Goal: Transaction & Acquisition: Purchase product/service

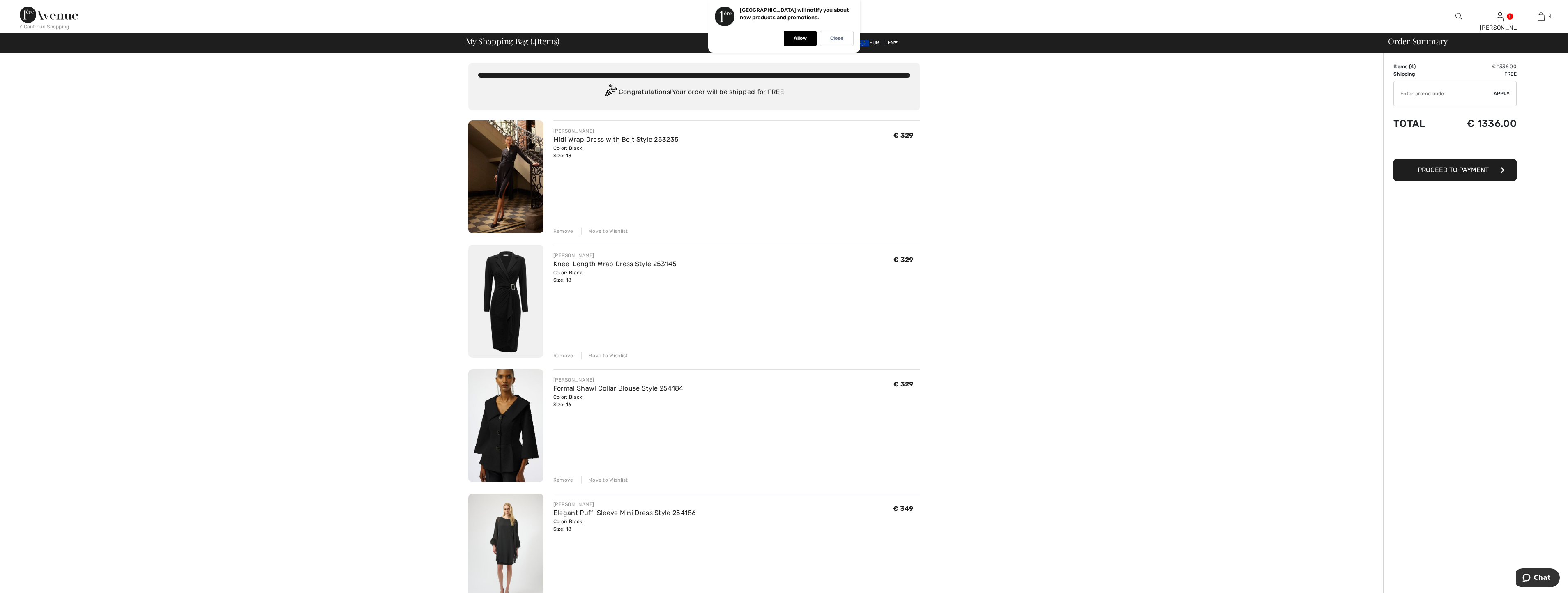
click at [563, 357] on div "Remove" at bounding box center [563, 356] width 20 height 8
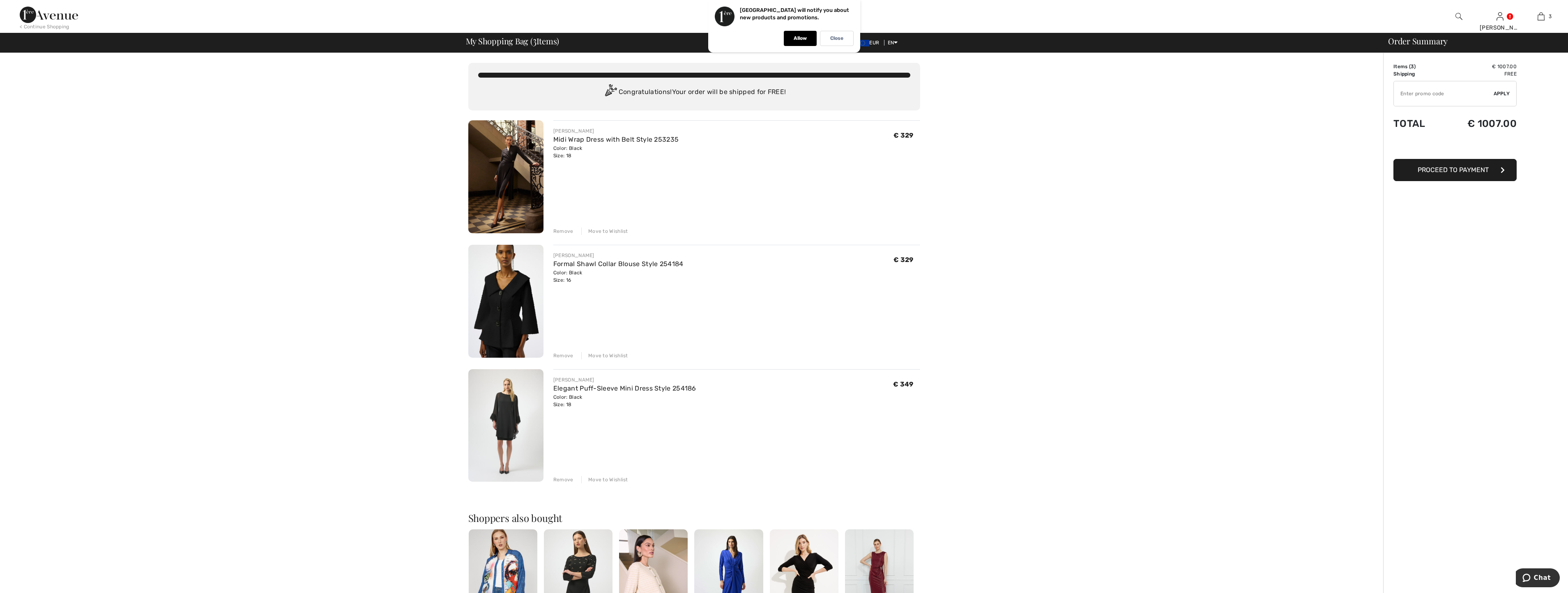
click at [569, 358] on div "Remove" at bounding box center [563, 356] width 20 height 8
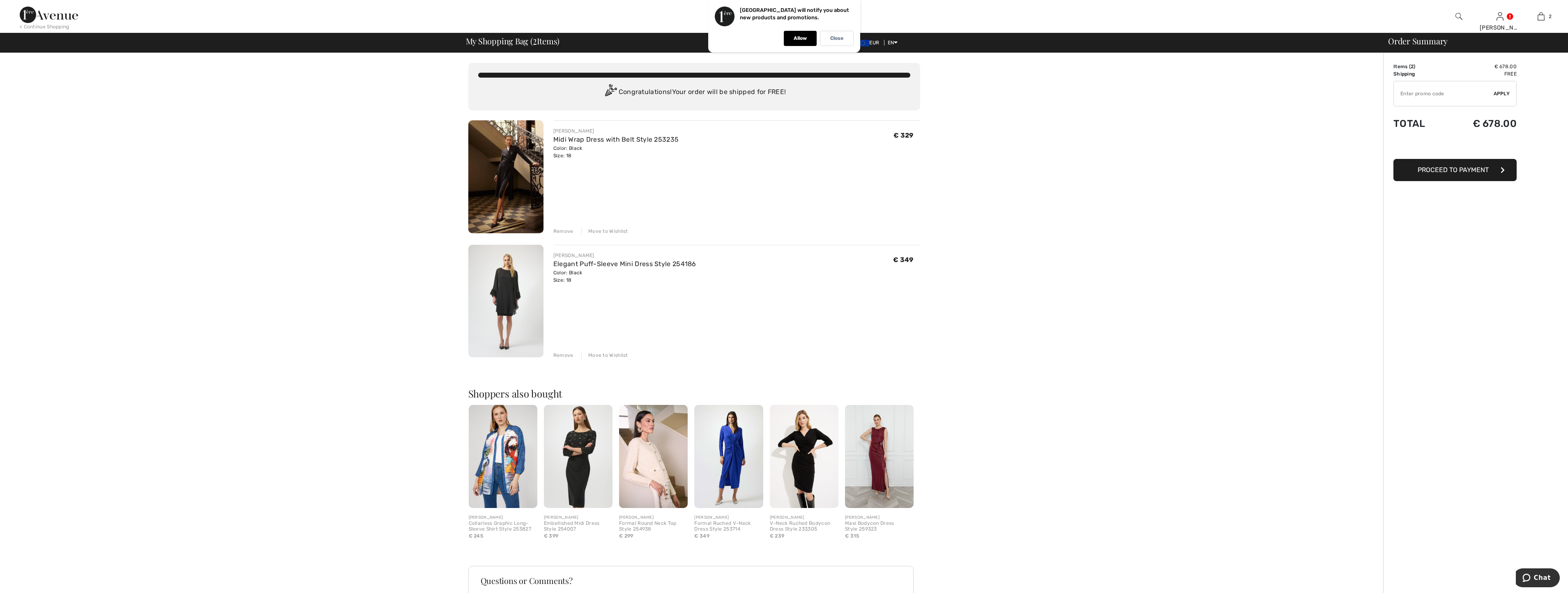
click at [566, 229] on div "Remove" at bounding box center [563, 231] width 20 height 8
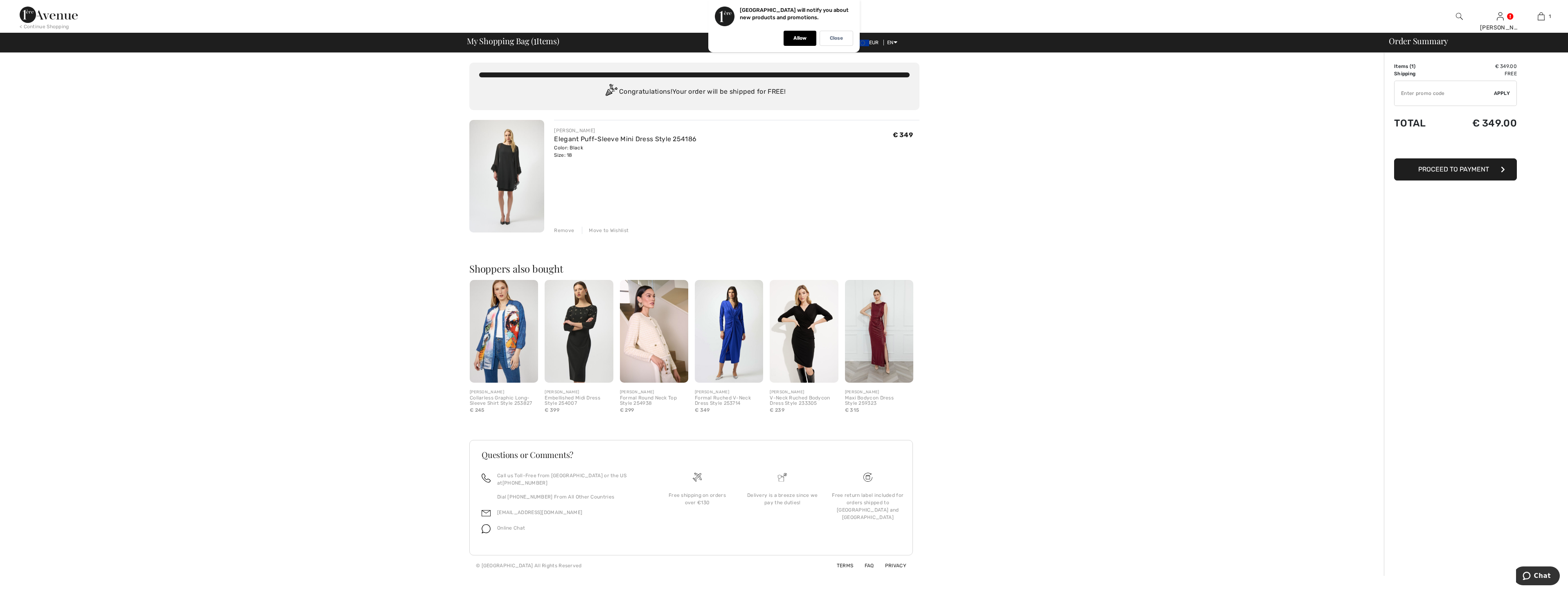
click at [506, 165] on img at bounding box center [507, 176] width 75 height 112
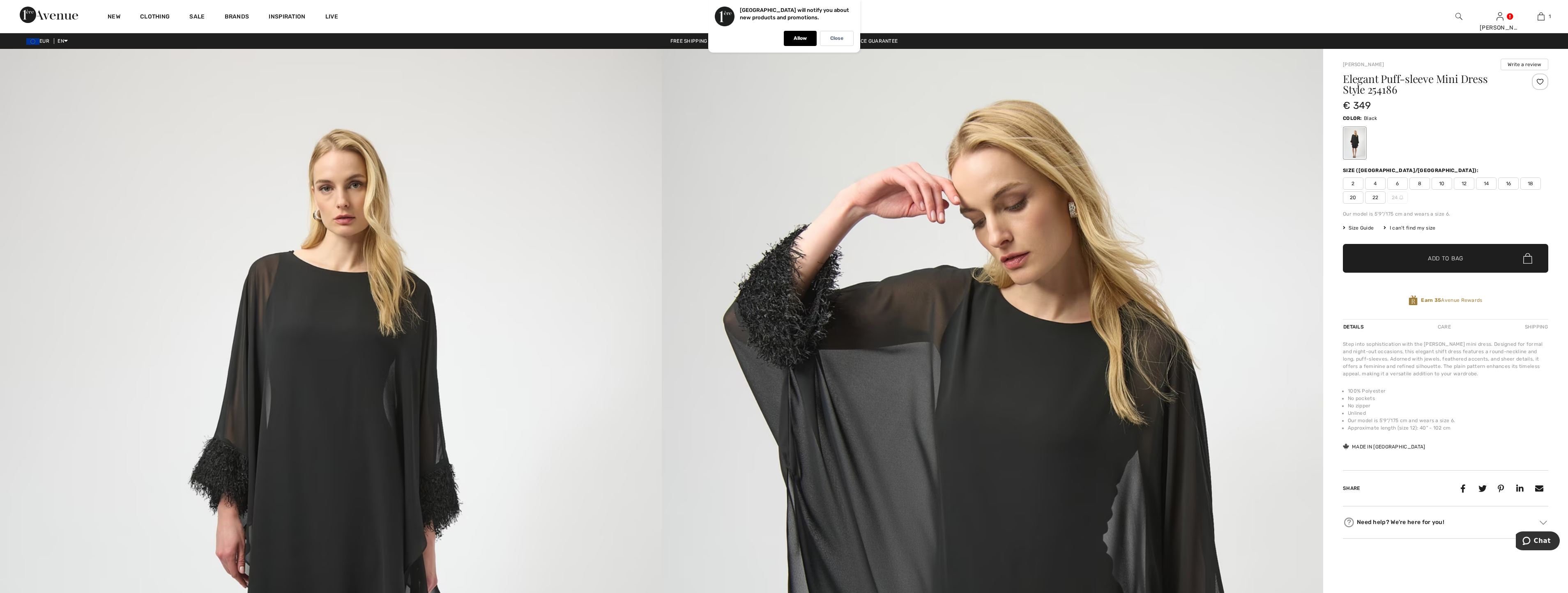
click at [1510, 184] on span "16" at bounding box center [1508, 183] width 20 height 12
click at [1474, 254] on span "✔ Added to Bag Add to Bag" at bounding box center [1445, 258] width 206 height 29
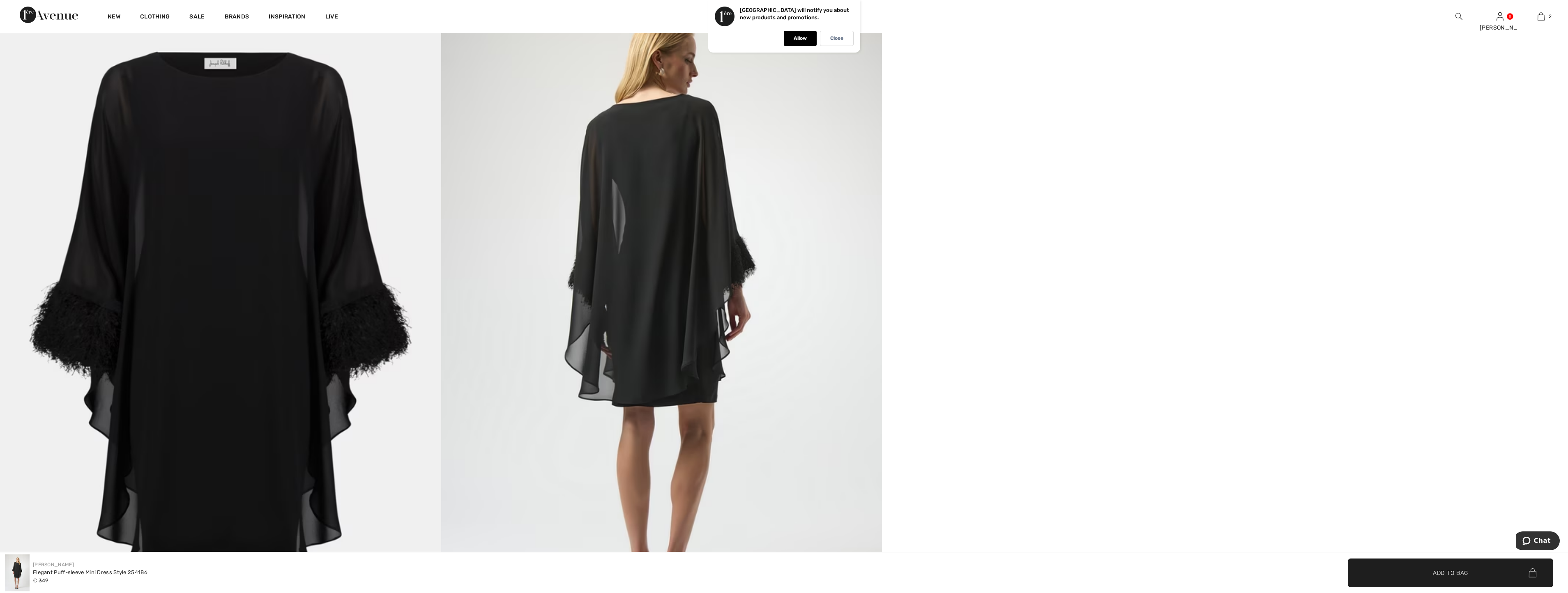
scroll to position [1109, 0]
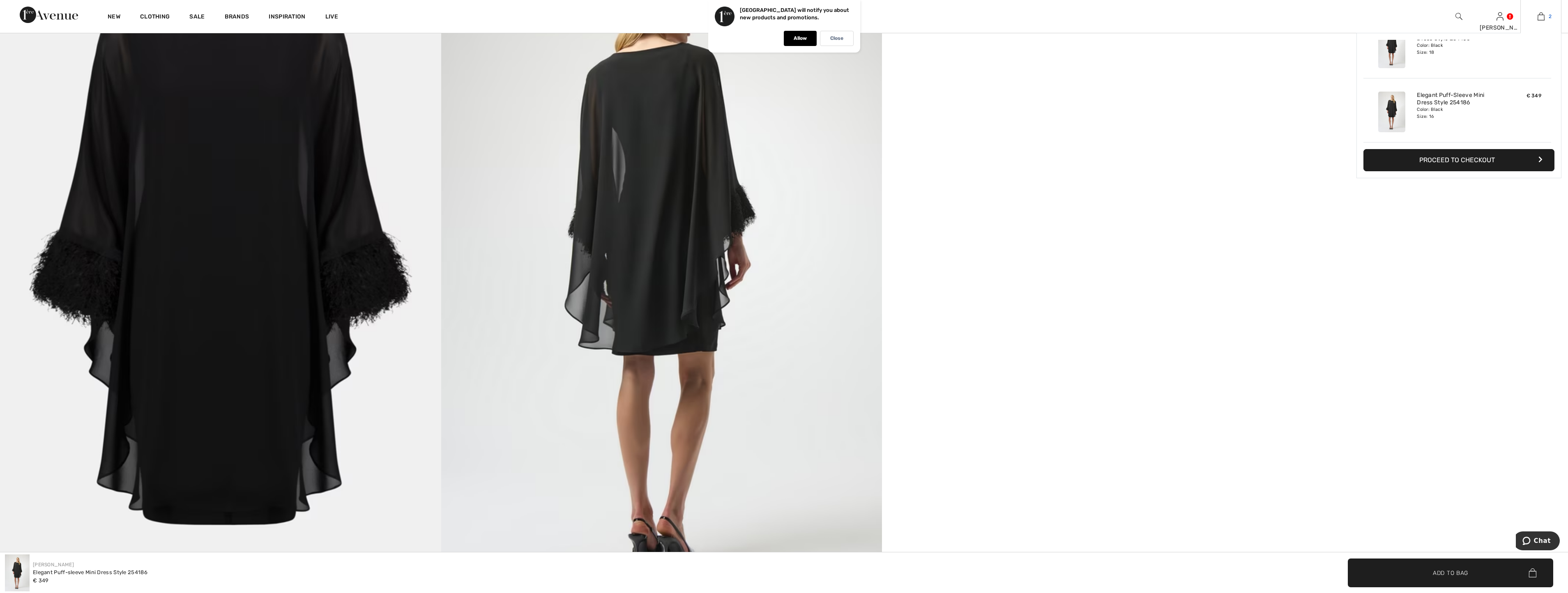
click at [1547, 20] on link "2" at bounding box center [1540, 16] width 40 height 10
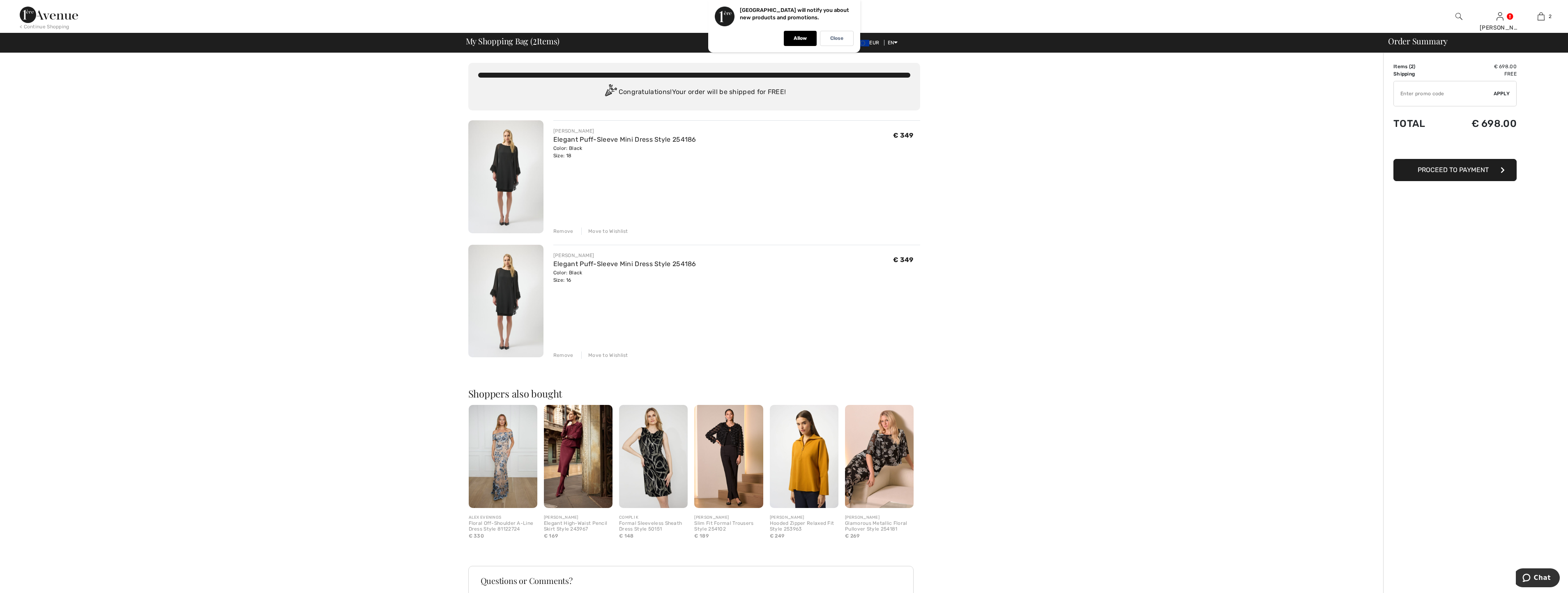
click at [560, 227] on div "Remove" at bounding box center [563, 231] width 20 height 8
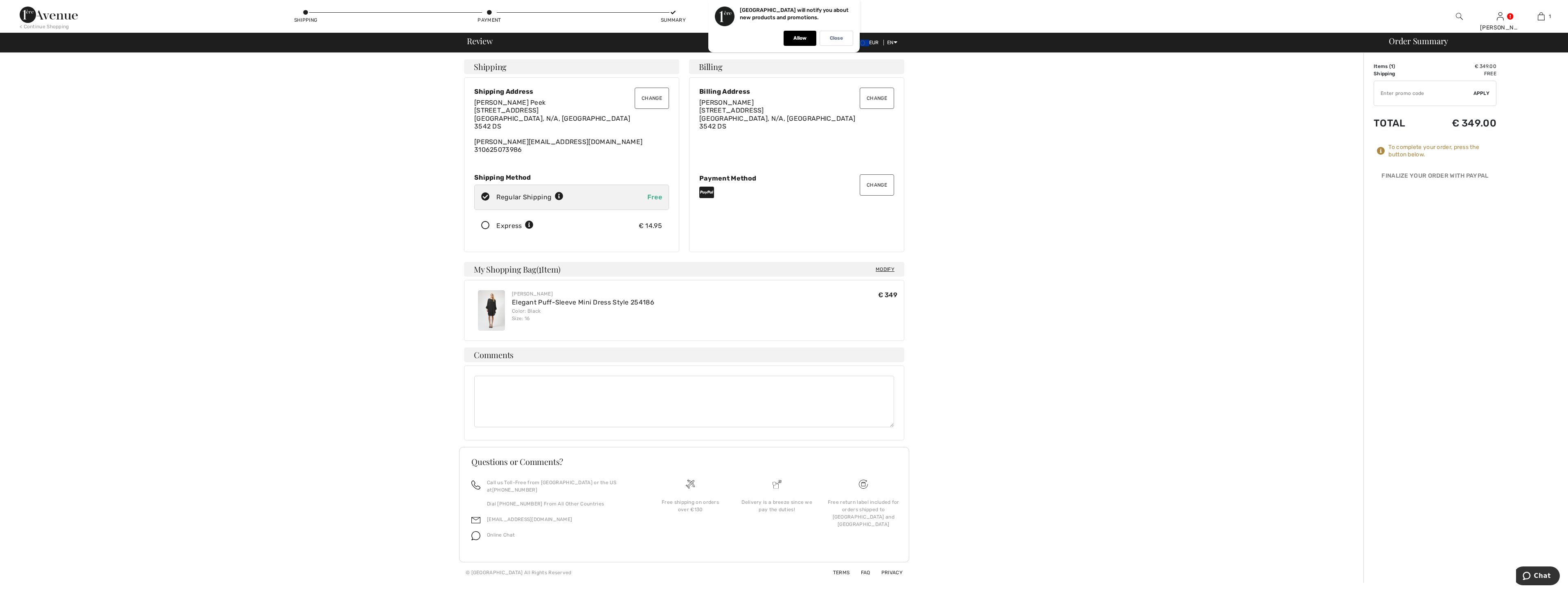
click at [995, 324] on div "To complete your order, scroll below. Shipping Change Change Shipping Address R…" at bounding box center [684, 318] width 1359 height 530
click at [652, 96] on button "Change" at bounding box center [652, 98] width 34 height 21
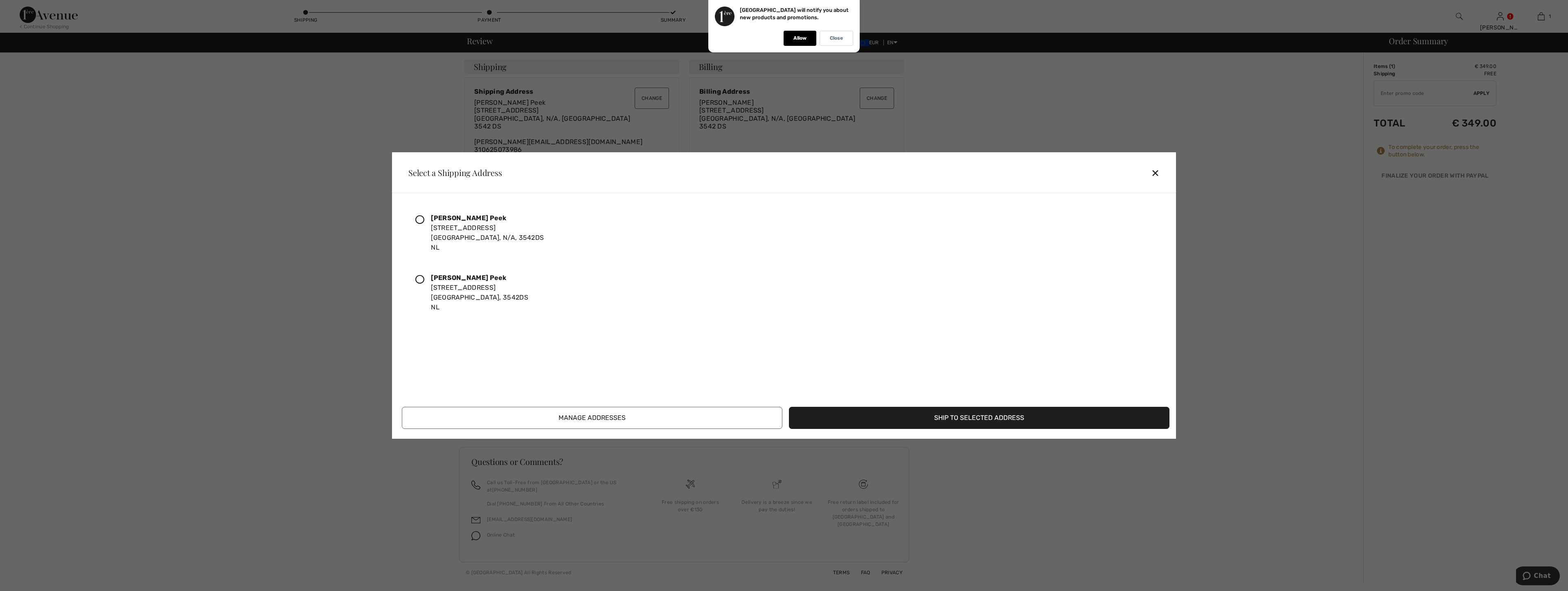
click at [454, 289] on div "Roos Peek Techniekweg 16 A Utrecht, 3542DS NL" at bounding box center [479, 293] width 98 height 40
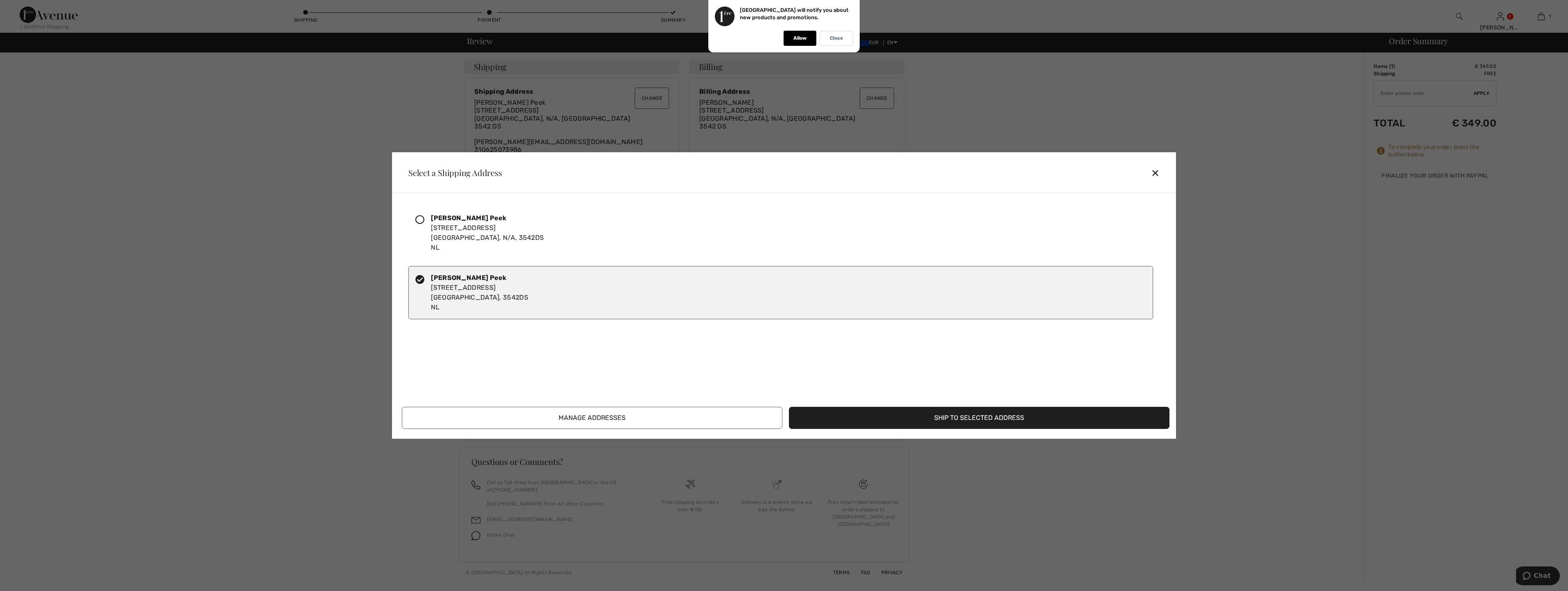
click at [966, 422] on button "Ship to Selected Address" at bounding box center [979, 417] width 380 height 22
